Goal: Task Accomplishment & Management: Manage account settings

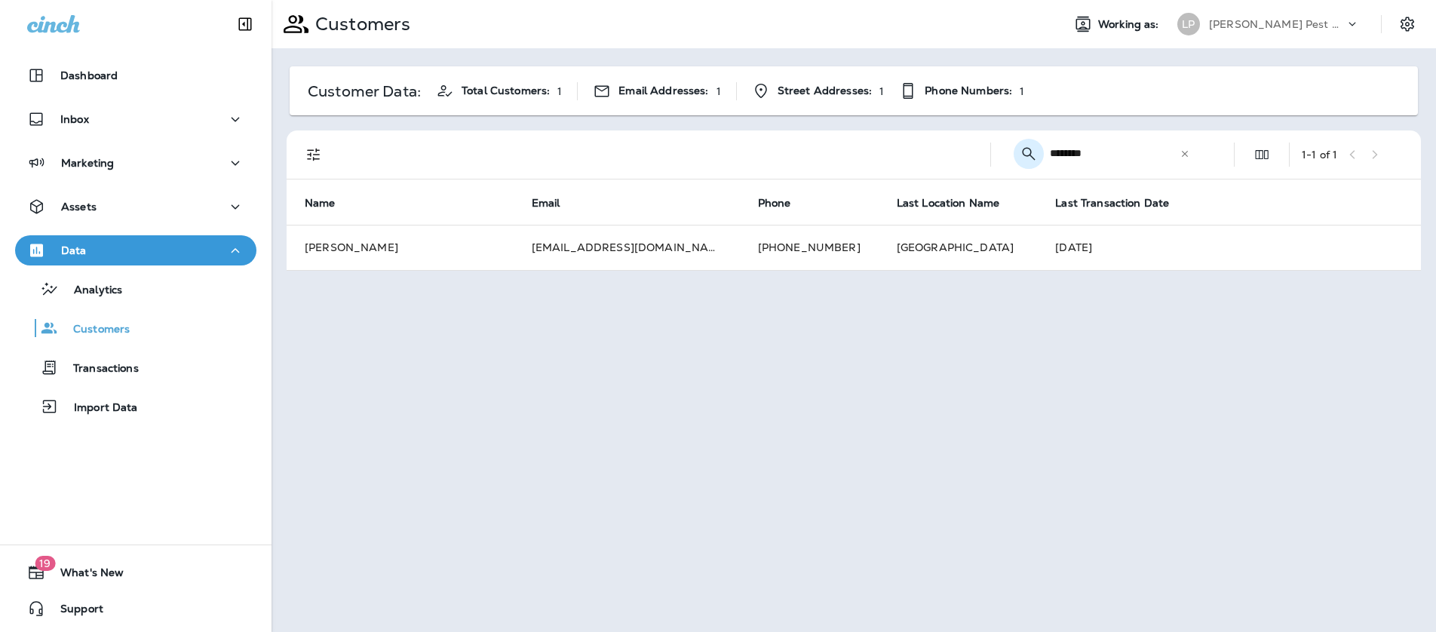
drag, startPoint x: 1120, startPoint y: 149, endPoint x: 1030, endPoint y: 149, distance: 89.7
click at [1020, 154] on div "​ ******** ​ ​" at bounding box center [1105, 153] width 204 height 40
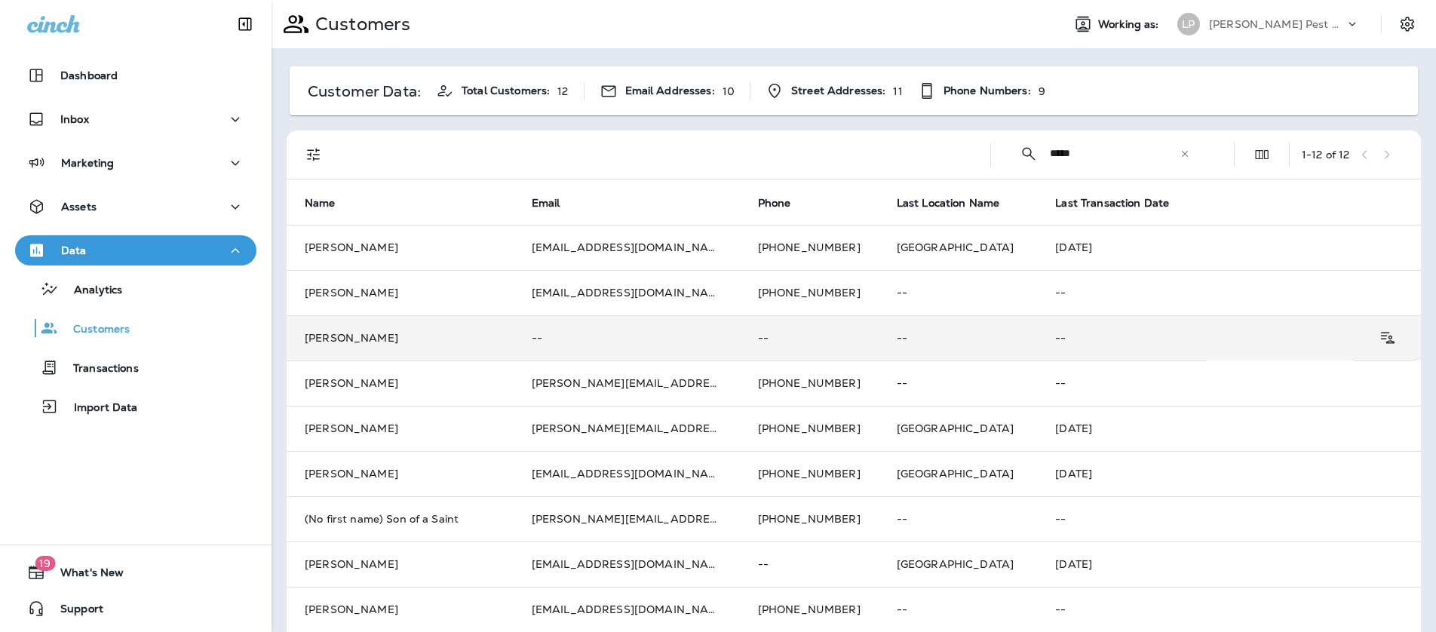
type input "*****"
click at [350, 342] on td "[PERSON_NAME]" at bounding box center [400, 337] width 227 height 45
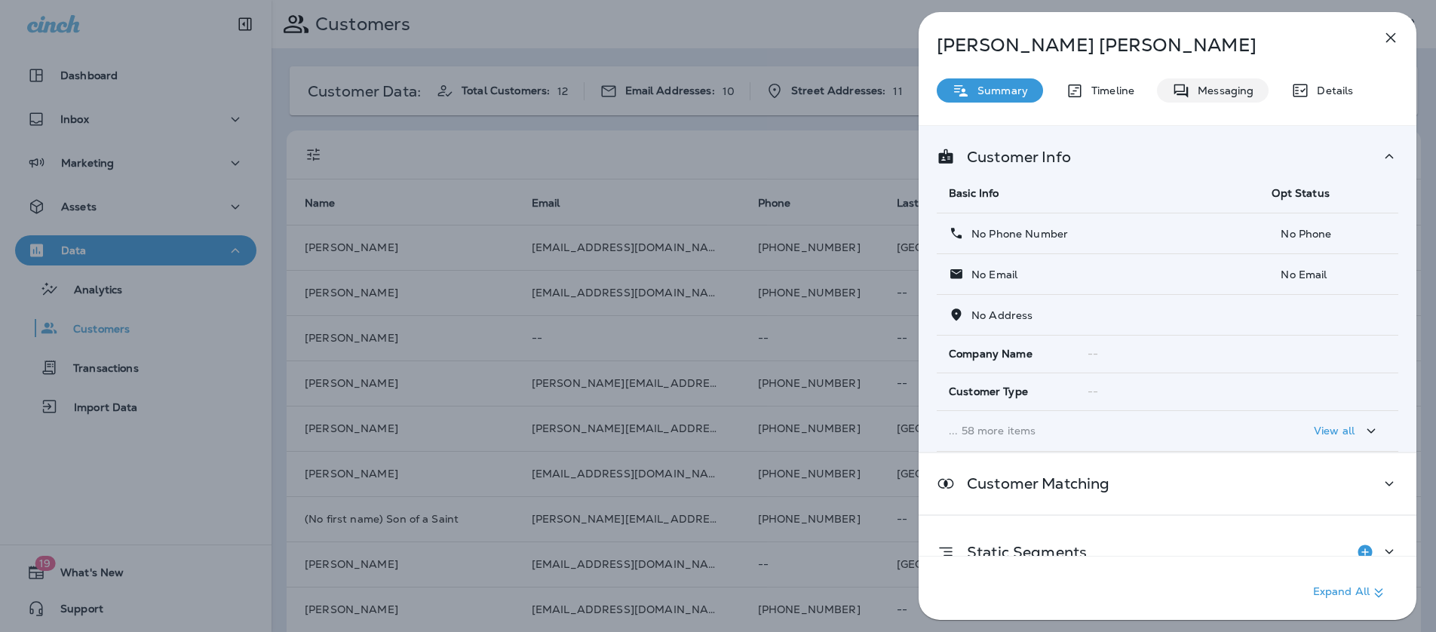
click at [1229, 86] on p "Messaging" at bounding box center [1221, 90] width 63 height 12
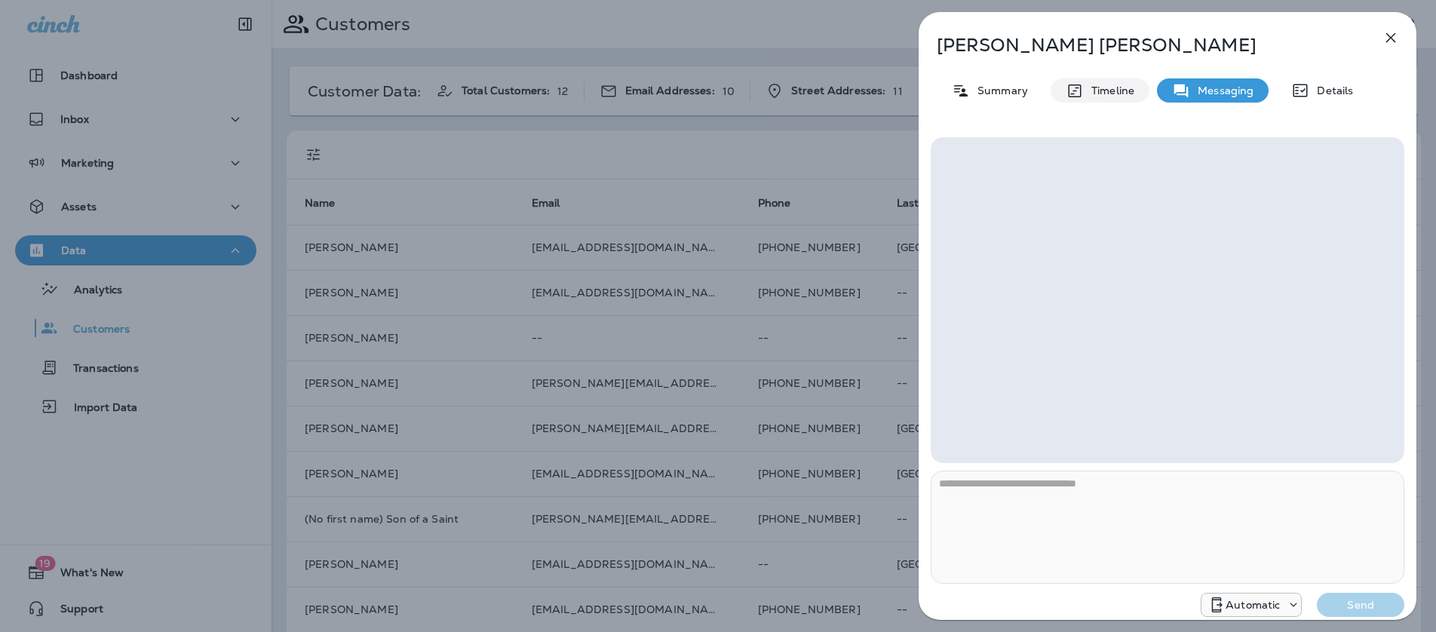
click at [1107, 87] on p "Timeline" at bounding box center [1109, 90] width 51 height 12
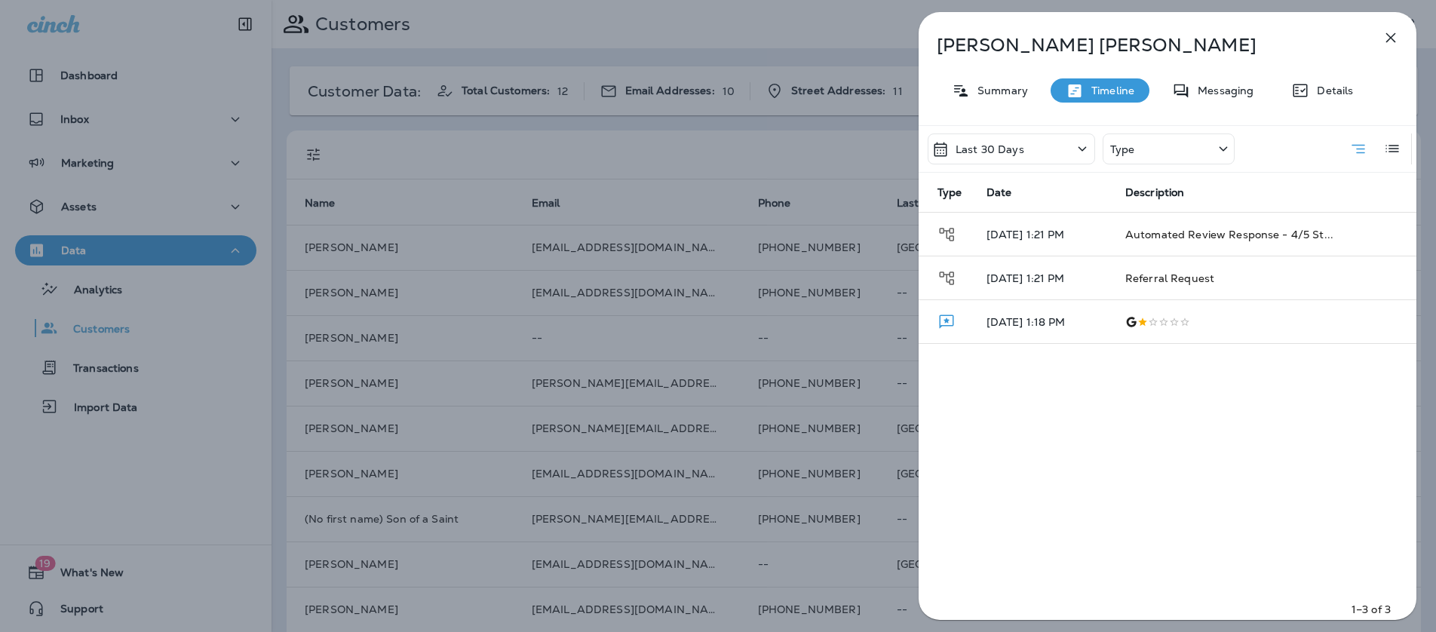
click at [712, 156] on div "[PERSON_NAME] Summary Timeline Messaging Details Last 30 Days Type Type Date De…" at bounding box center [718, 316] width 1436 height 632
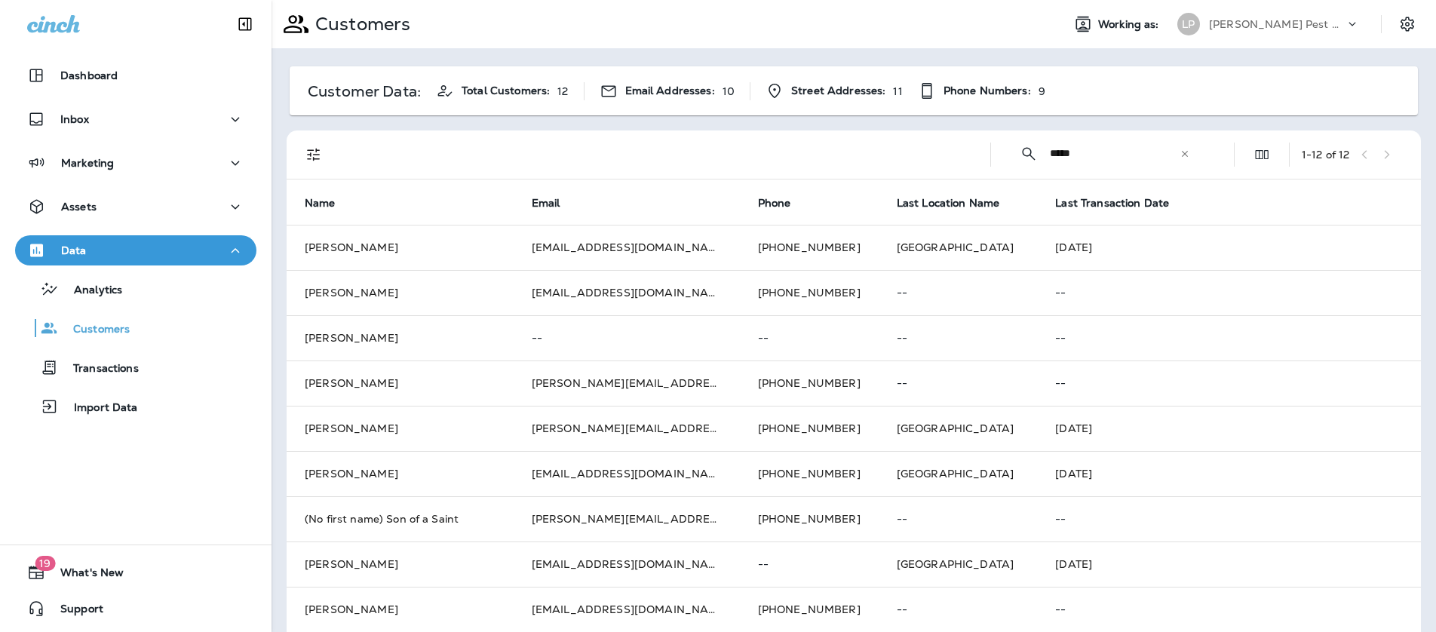
click at [1185, 158] on icon at bounding box center [1184, 154] width 11 height 11
click at [1075, 152] on input "text" at bounding box center [1128, 153] width 157 height 40
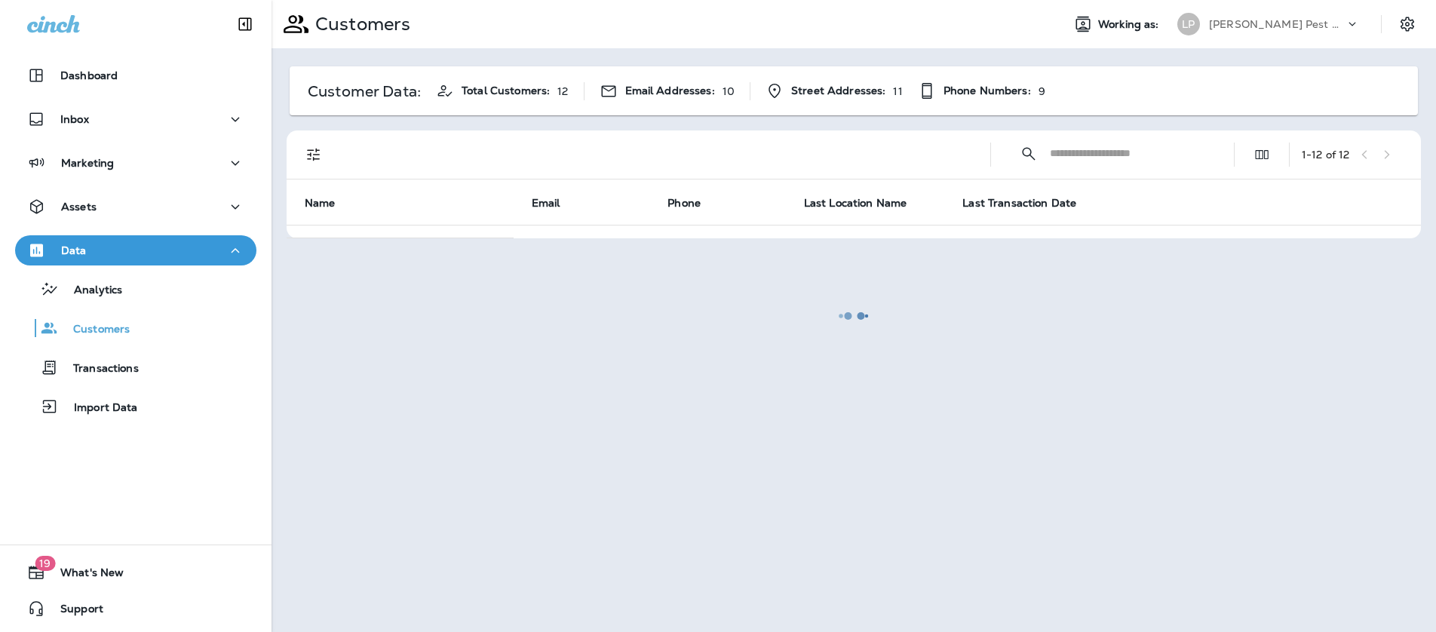
paste input "**********"
type input "**********"
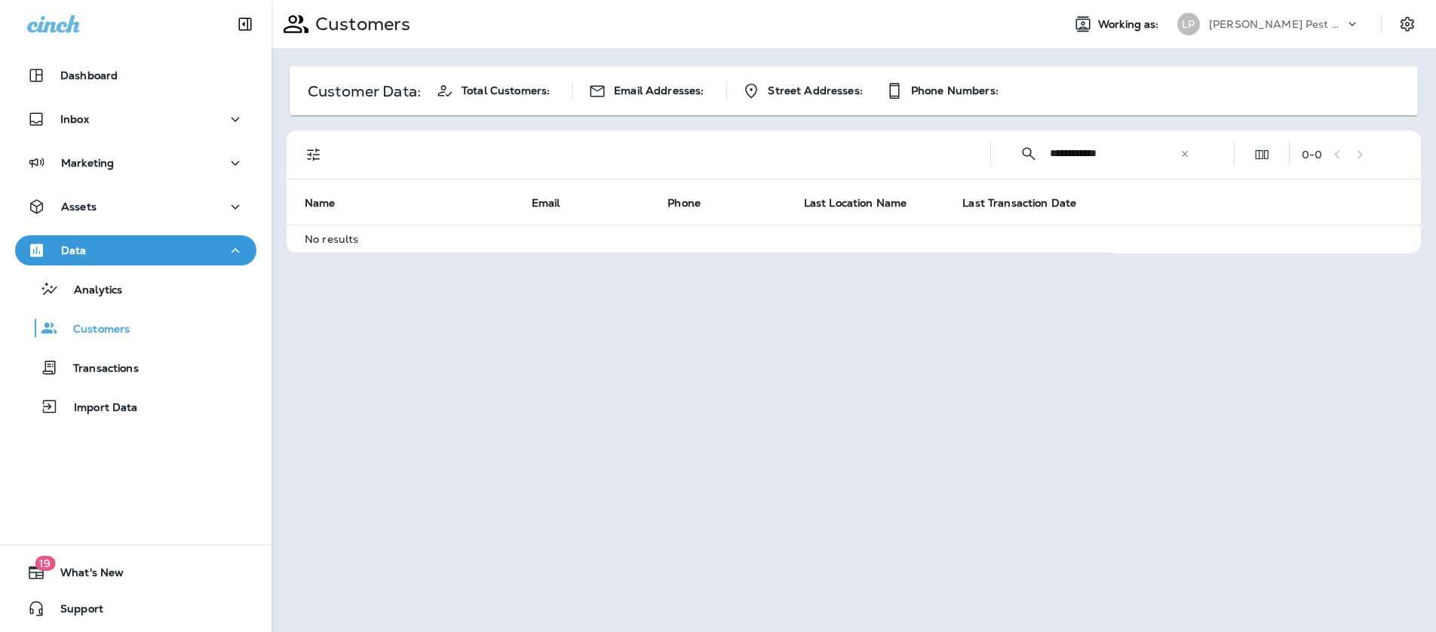
drag, startPoint x: 1139, startPoint y: 152, endPoint x: 1011, endPoint y: 158, distance: 128.3
click at [1011, 158] on div "**********" at bounding box center [1105, 153] width 204 height 40
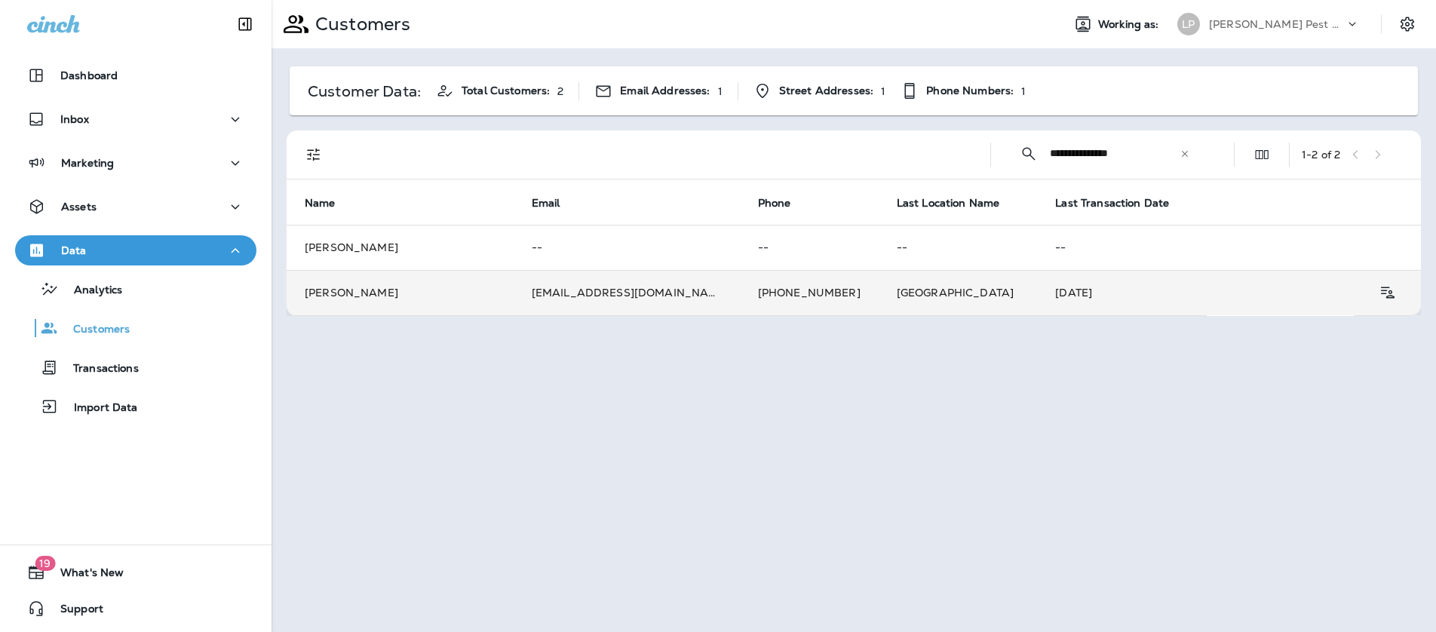
type input "**********"
click at [740, 302] on td "[PHONE_NUMBER]" at bounding box center [809, 292] width 139 height 45
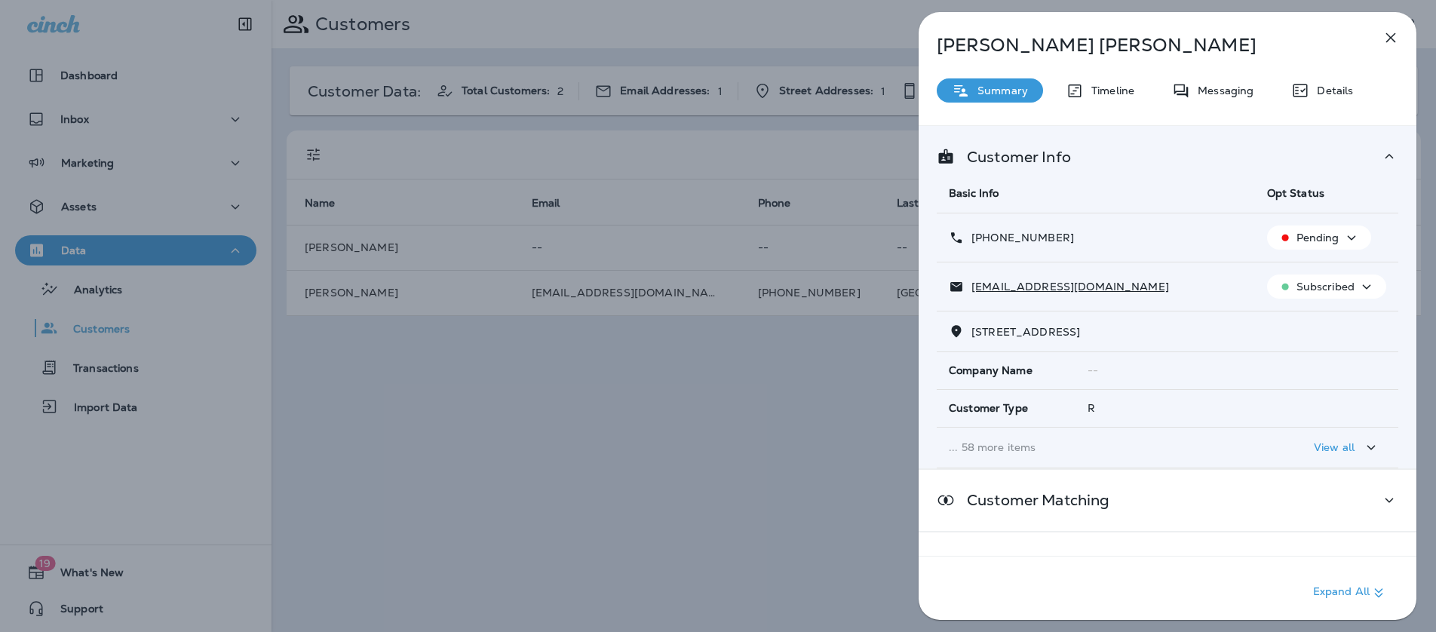
scroll to position [10, 0]
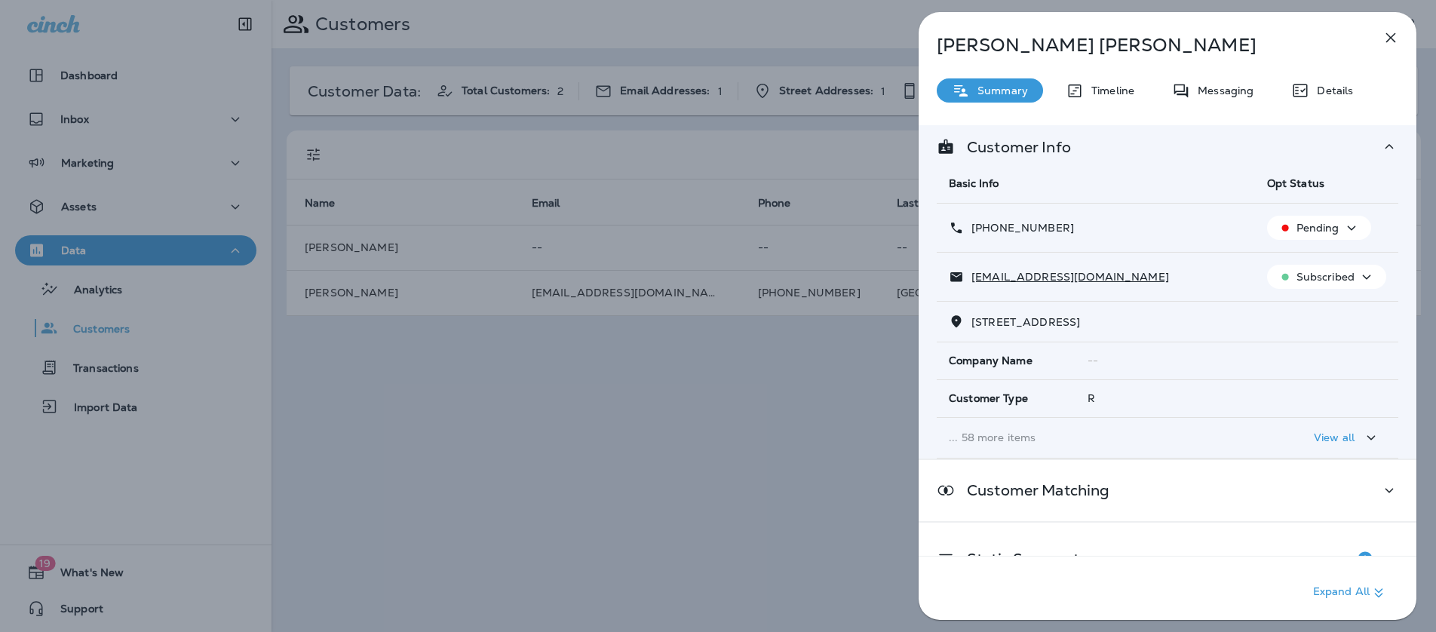
click at [1357, 445] on div "View all" at bounding box center [1347, 437] width 66 height 19
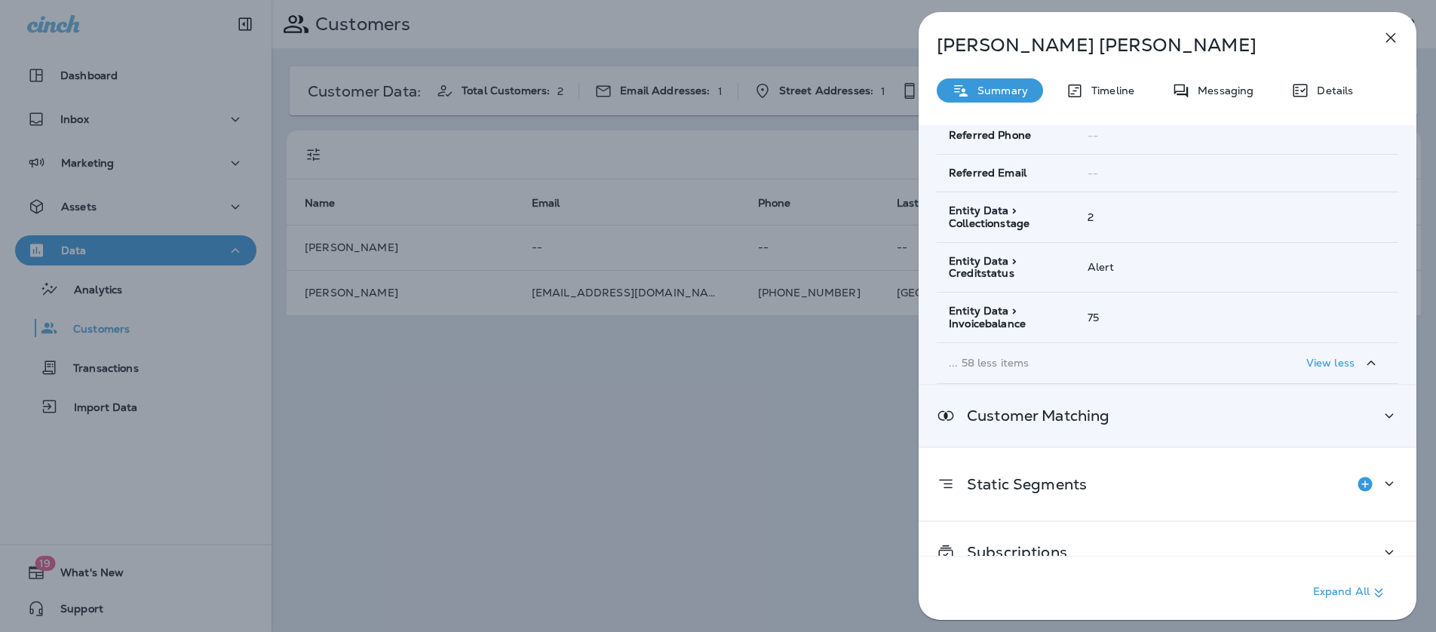
scroll to position [2542, 0]
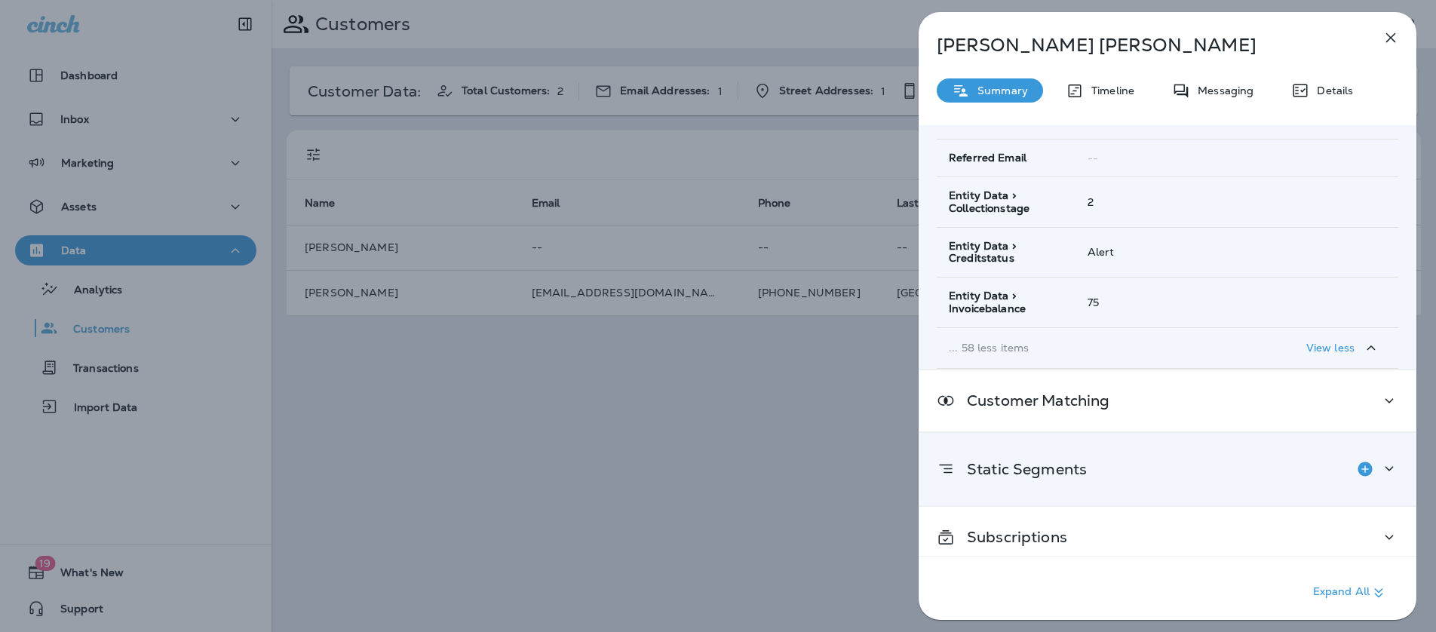
click at [1103, 468] on div "Static Segments" at bounding box center [1168, 469] width 462 height 30
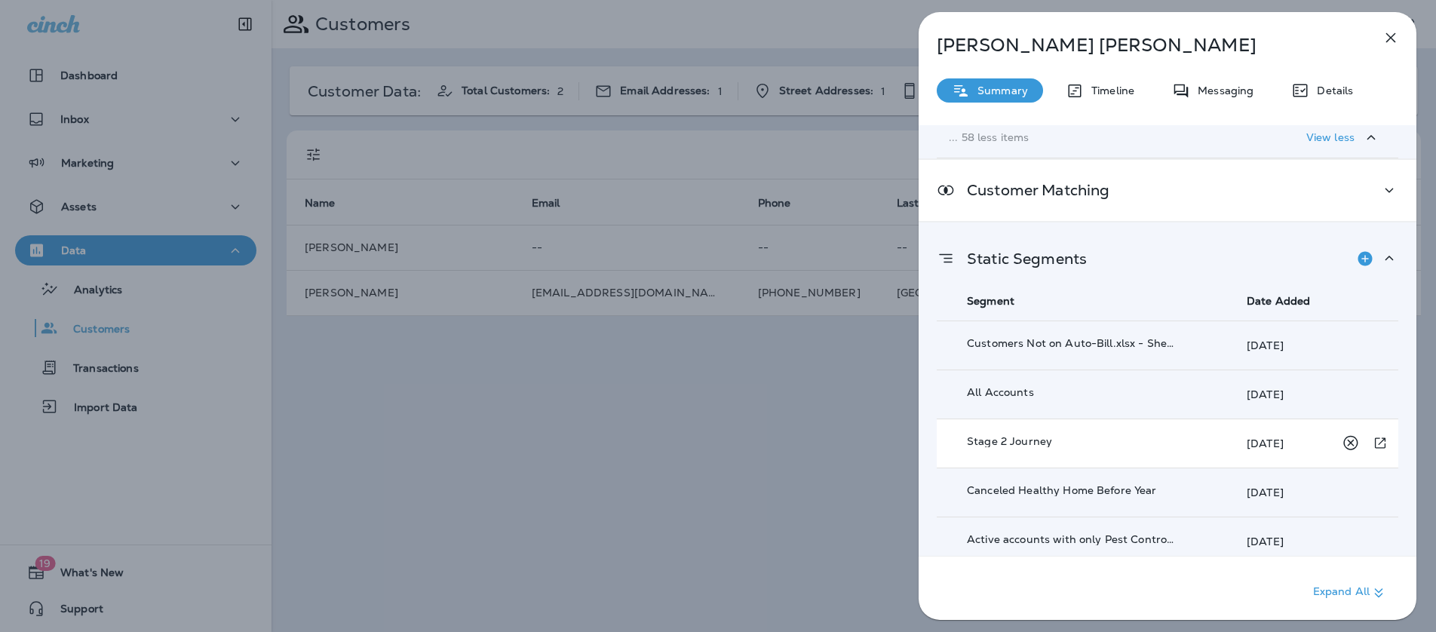
scroll to position [2848, 0]
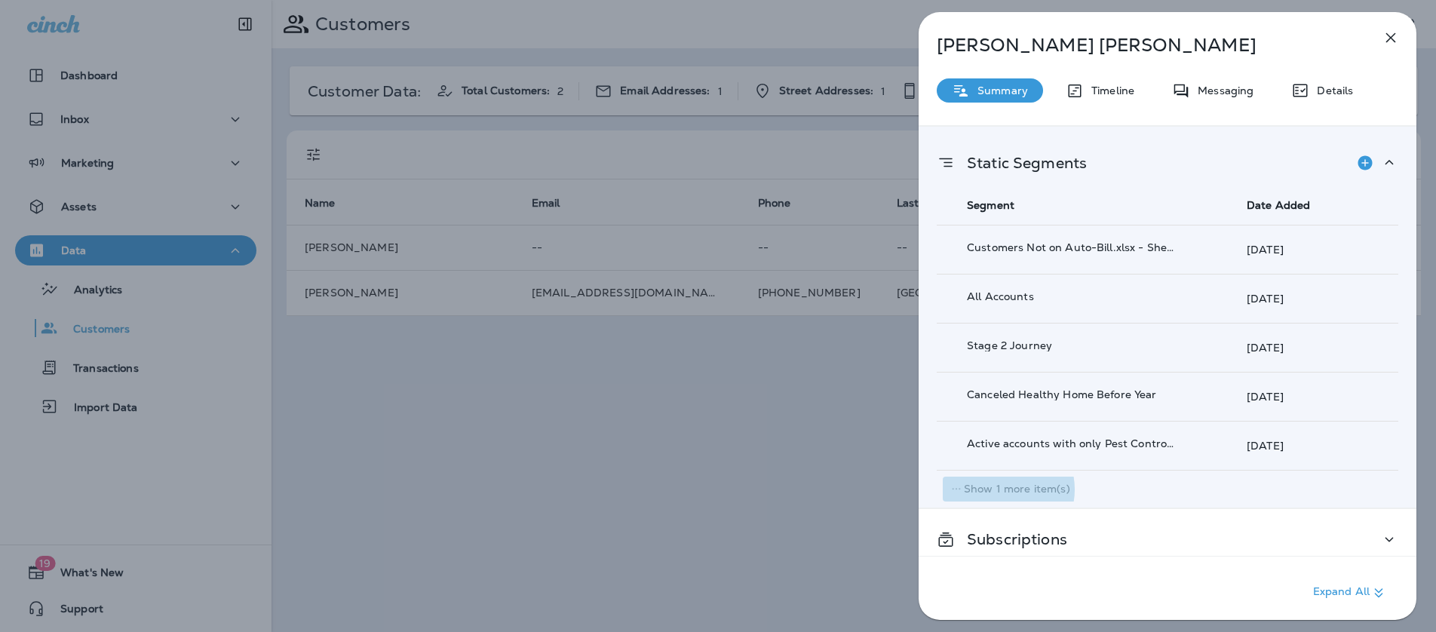
click at [1002, 483] on p "Show 1 more item(s)" at bounding box center [1017, 489] width 106 height 12
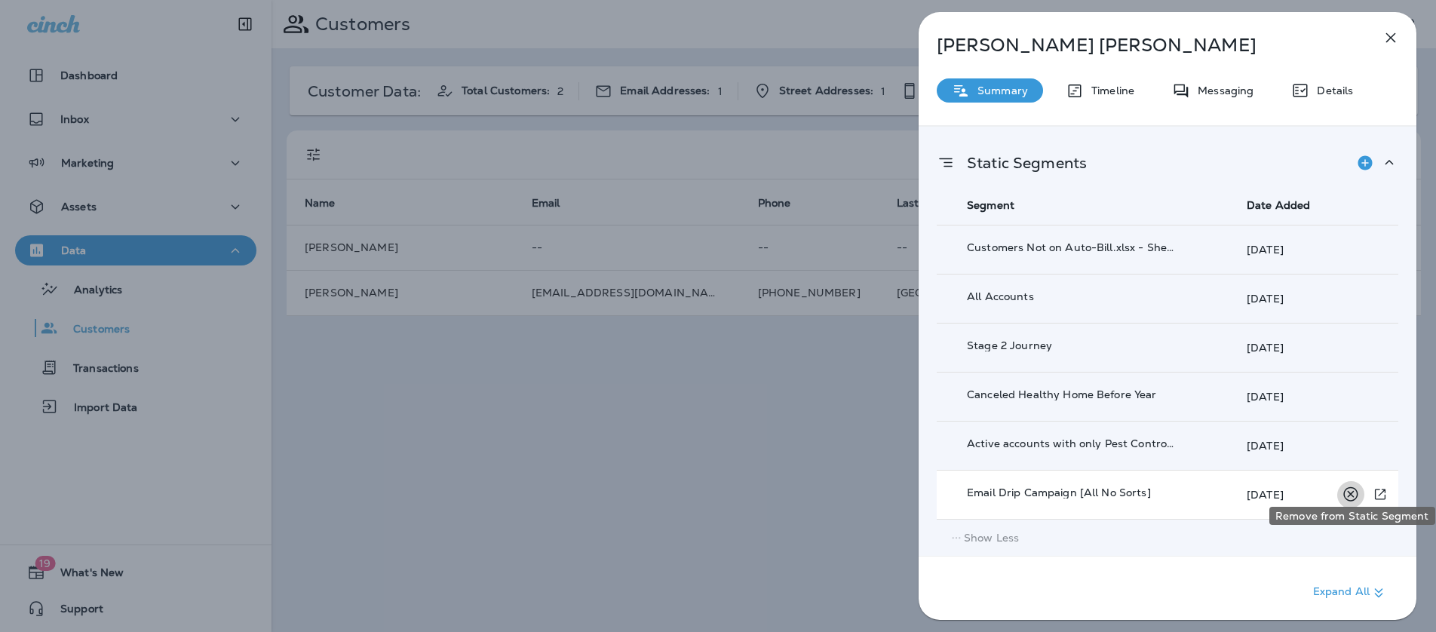
click at [1347, 485] on icon "Remove from Static Segment" at bounding box center [1350, 494] width 19 height 19
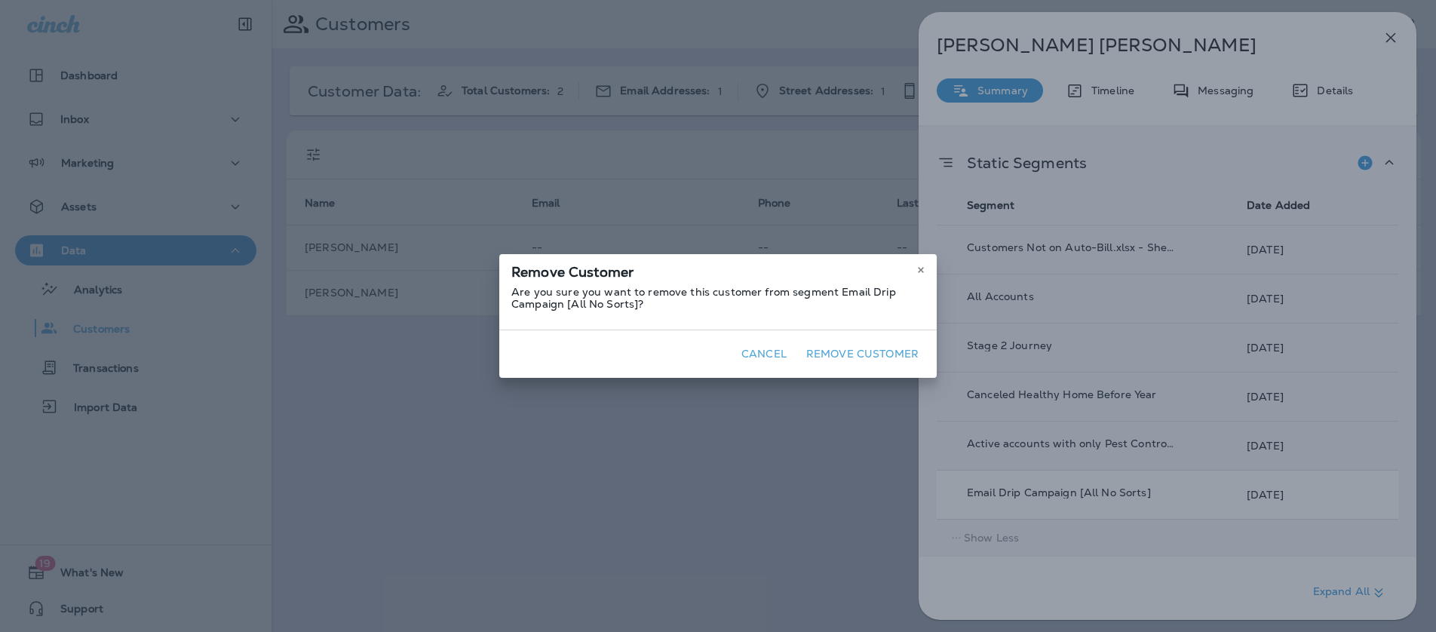
click at [876, 354] on button "Remove Customer" at bounding box center [862, 353] width 124 height 23
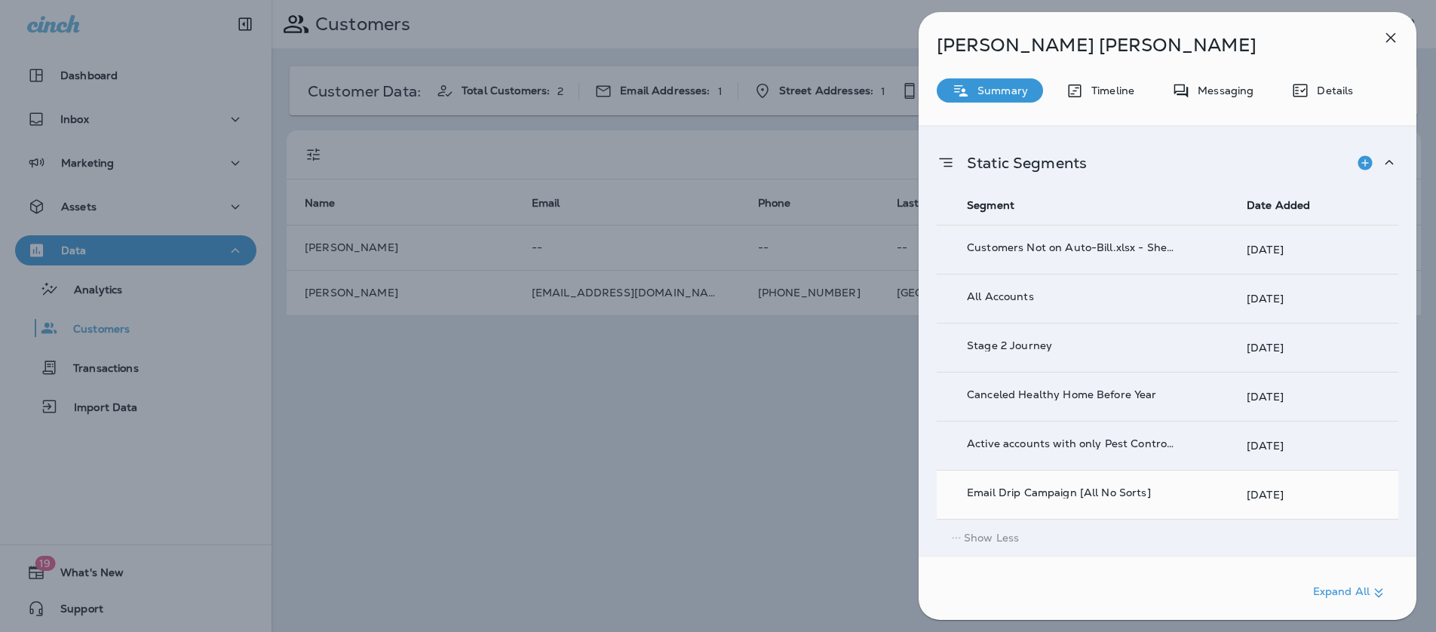
scroll to position [2814, 0]
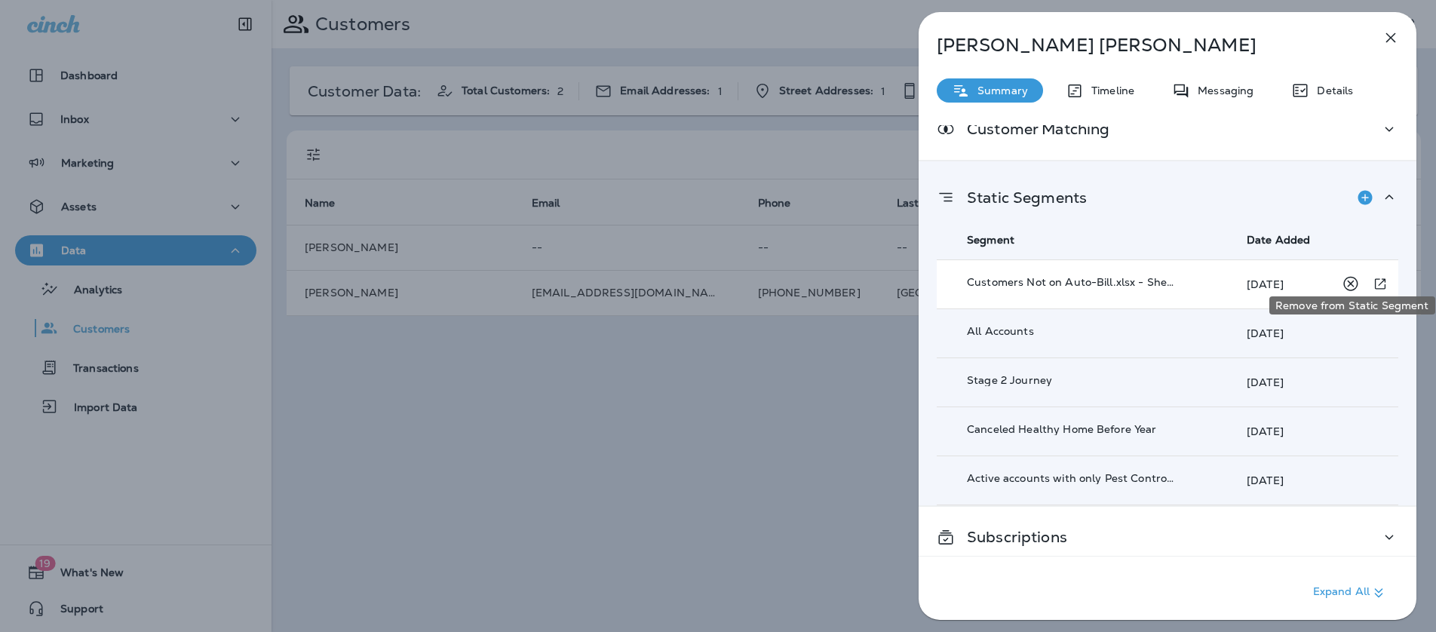
click at [1345, 277] on icon "Remove from Static Segment" at bounding box center [1350, 284] width 14 height 14
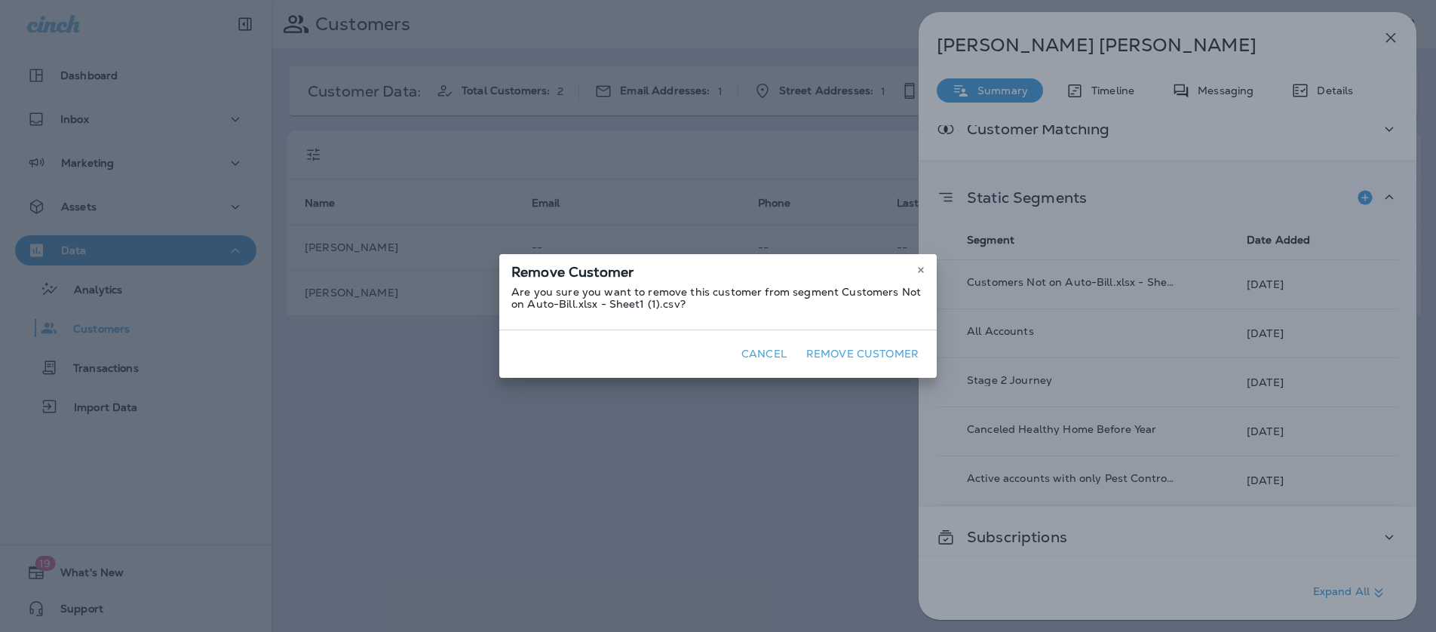
click at [888, 342] on div "Cancel Remove Customer" at bounding box center [717, 354] width 437 height 48
click at [892, 343] on button "Remove Customer" at bounding box center [862, 353] width 124 height 23
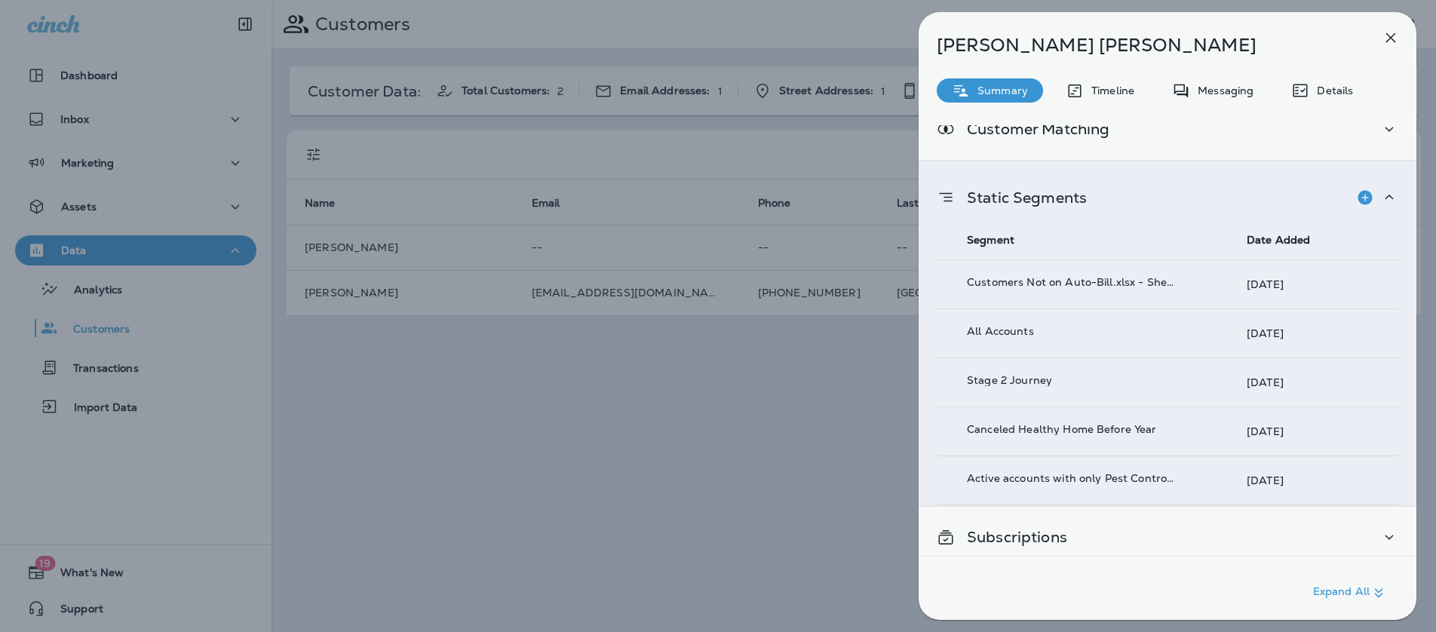
scroll to position [2765, 0]
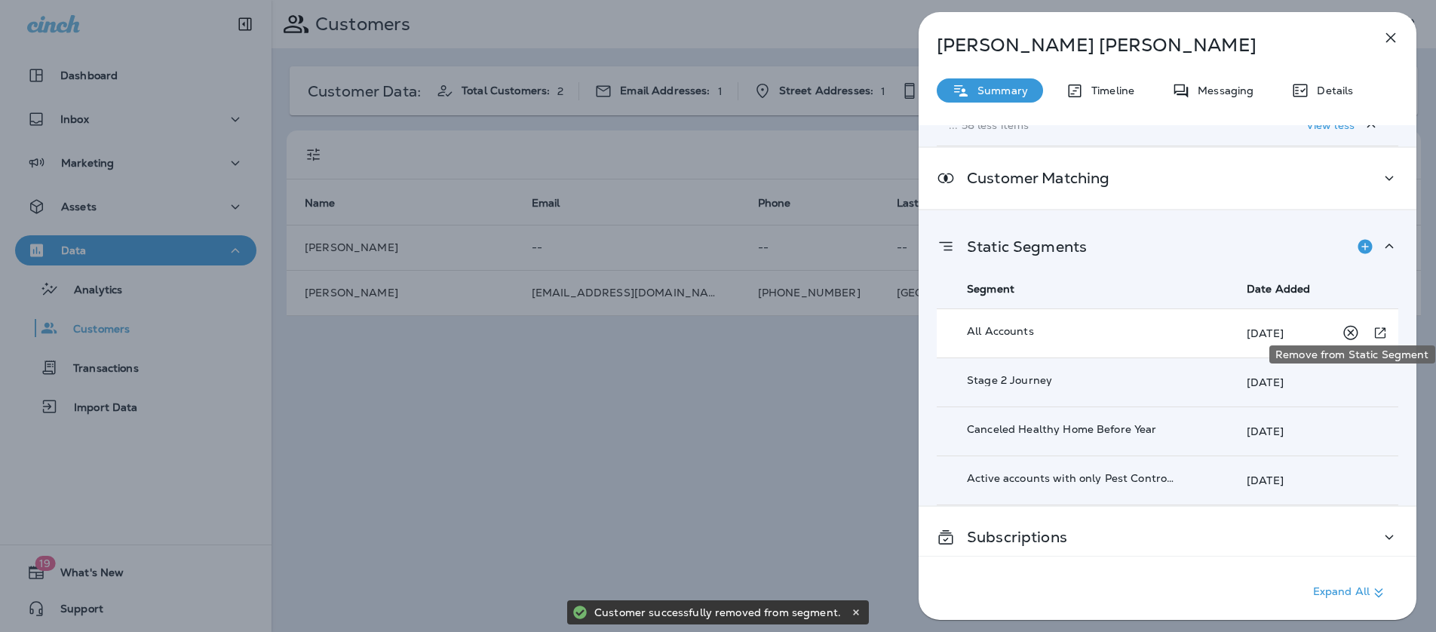
click at [1353, 324] on icon "Remove from Static Segment" at bounding box center [1350, 333] width 19 height 19
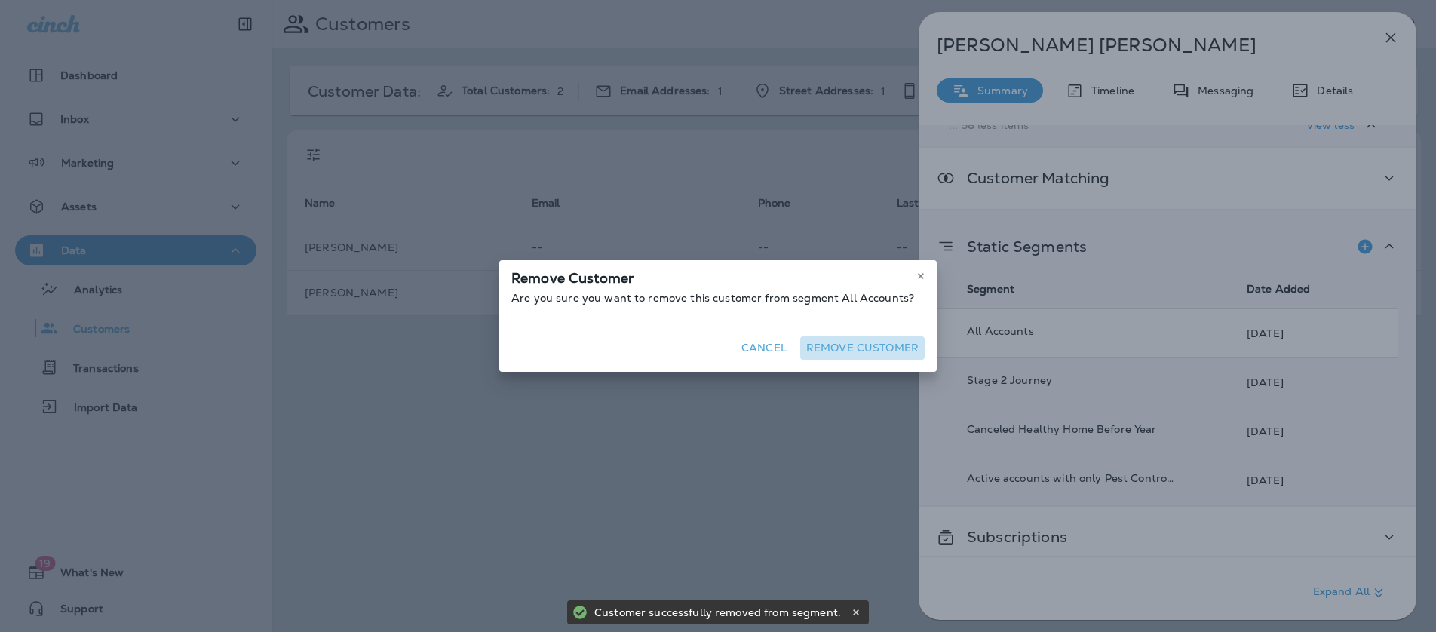
click at [917, 345] on button "Remove Customer" at bounding box center [862, 347] width 124 height 23
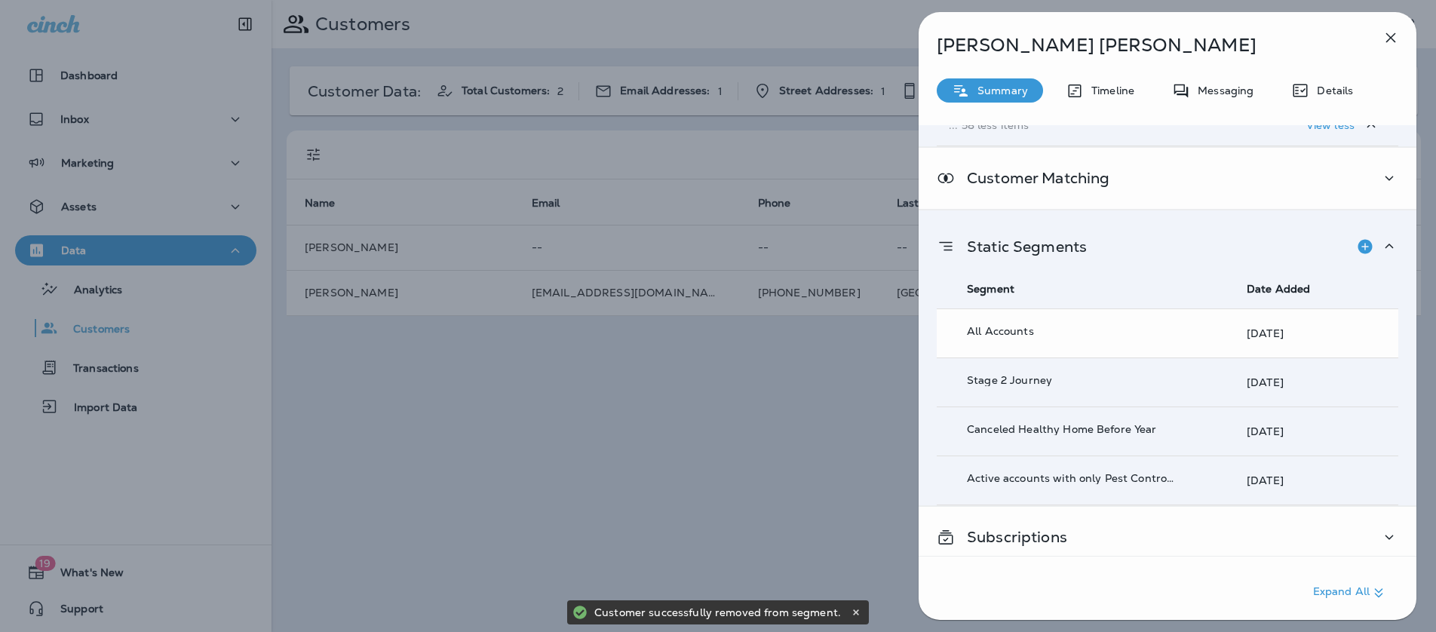
scroll to position [2715, 0]
